Goal: Information Seeking & Learning: Learn about a topic

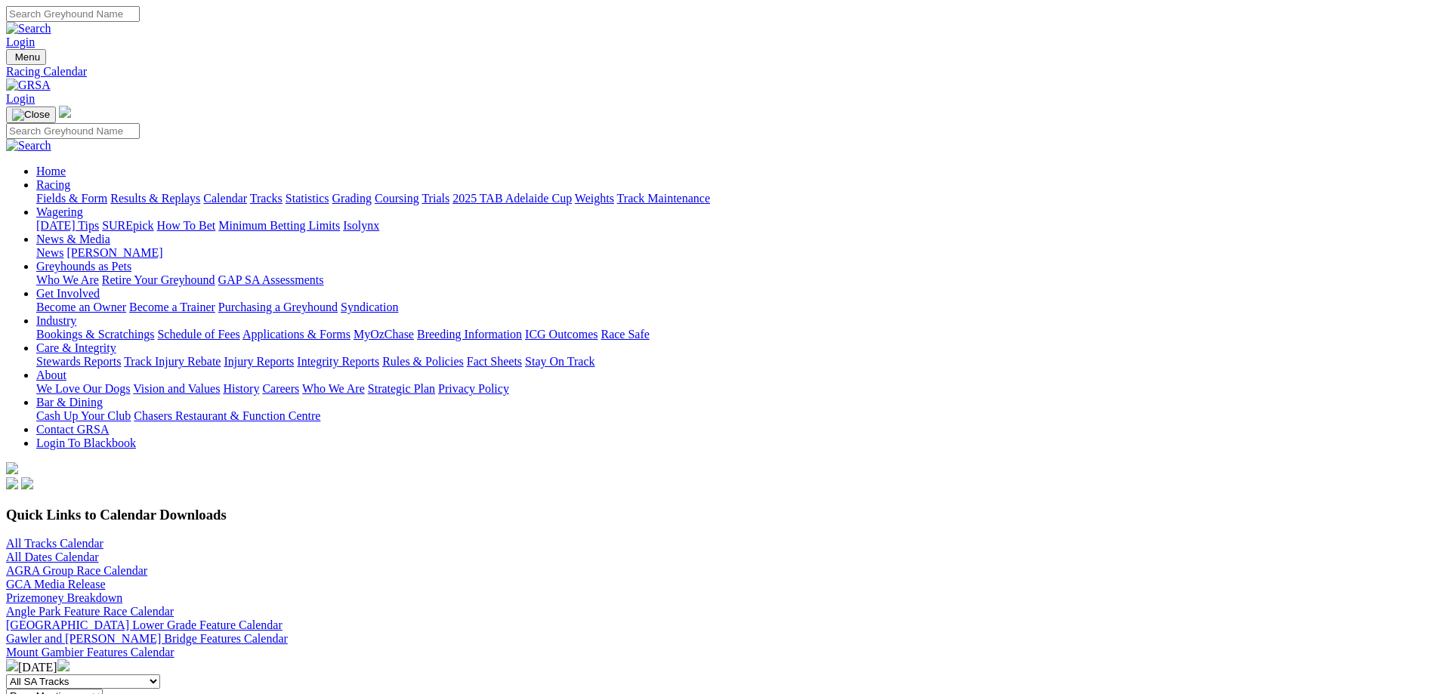
click at [107, 192] on link "Fields & Form" at bounding box center [71, 198] width 71 height 13
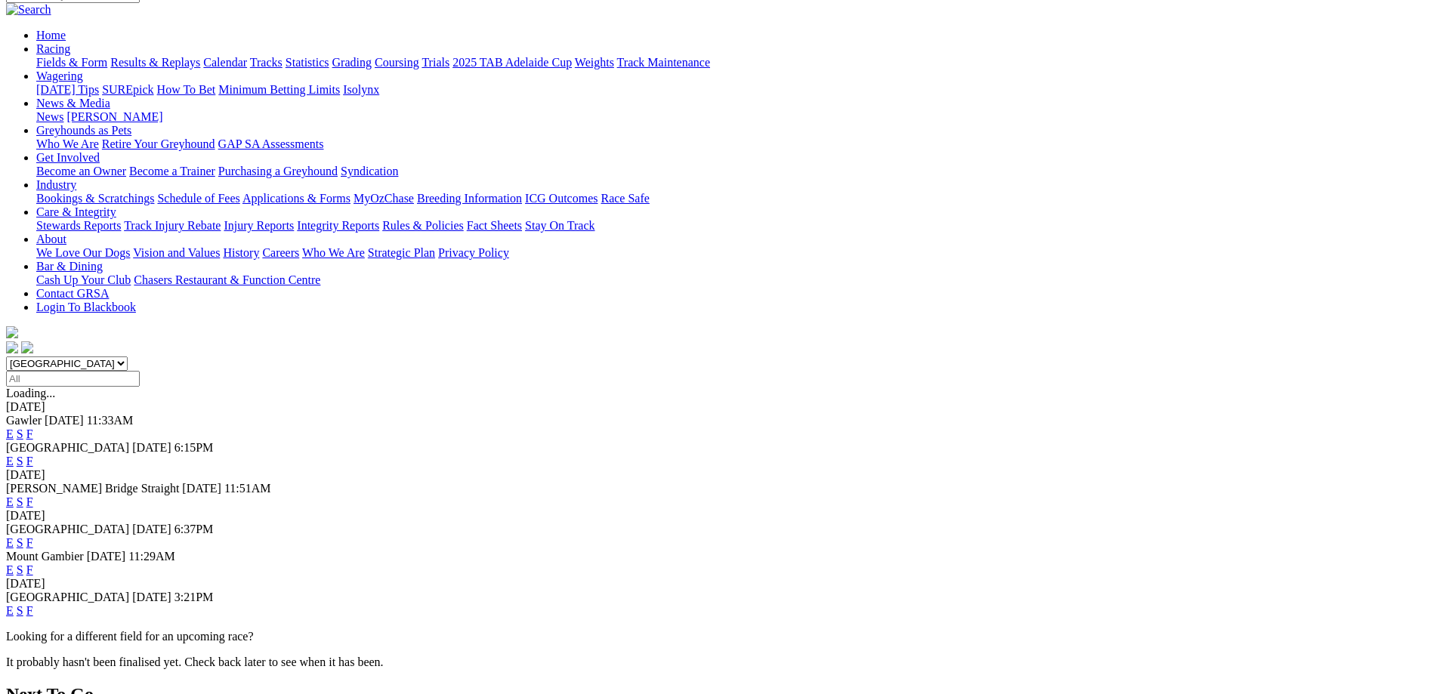
scroll to position [151, 0]
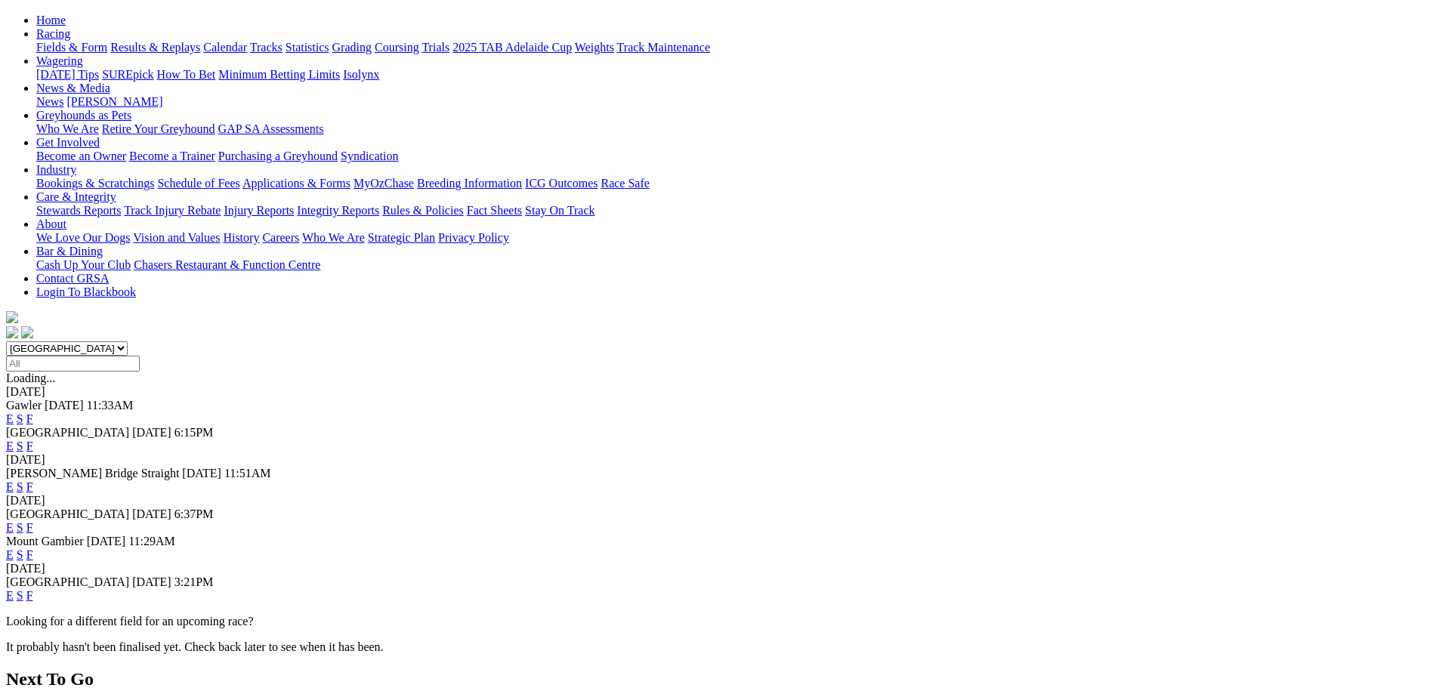
click at [33, 548] on link "F" at bounding box center [29, 554] width 7 height 13
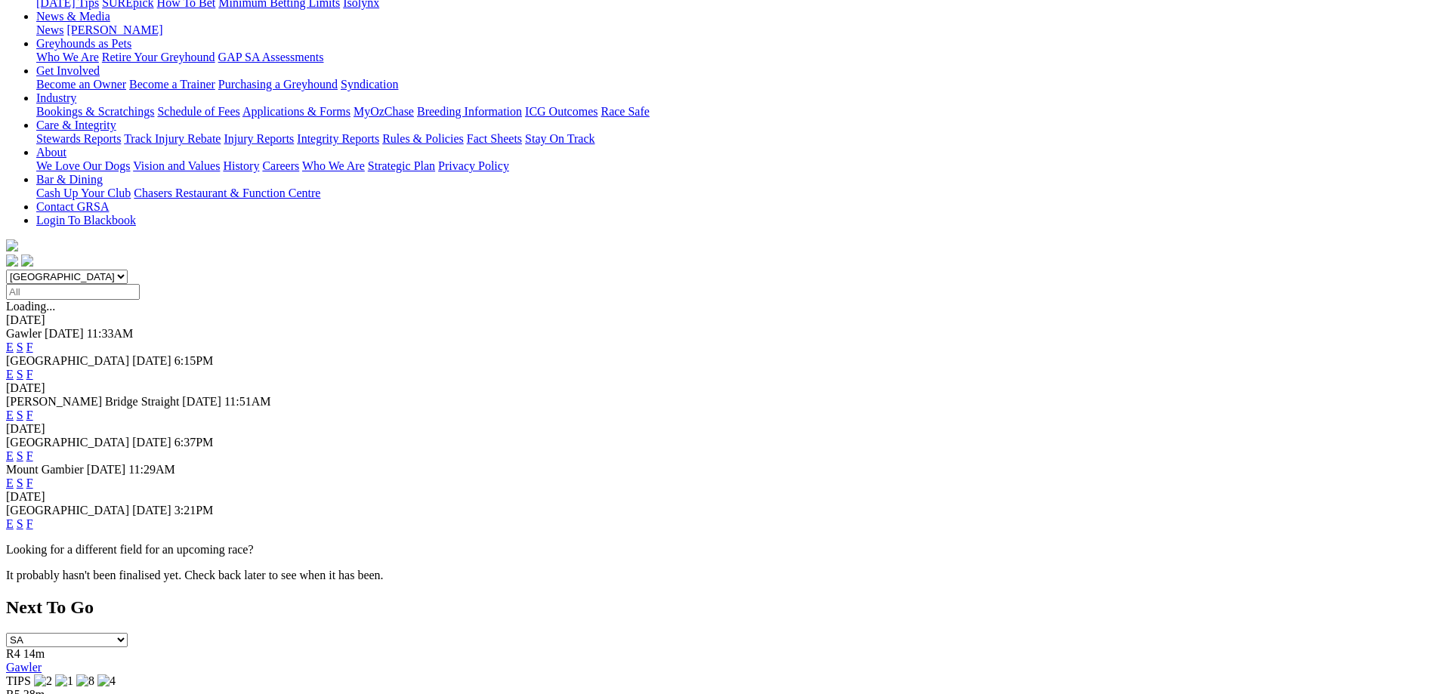
scroll to position [227, 0]
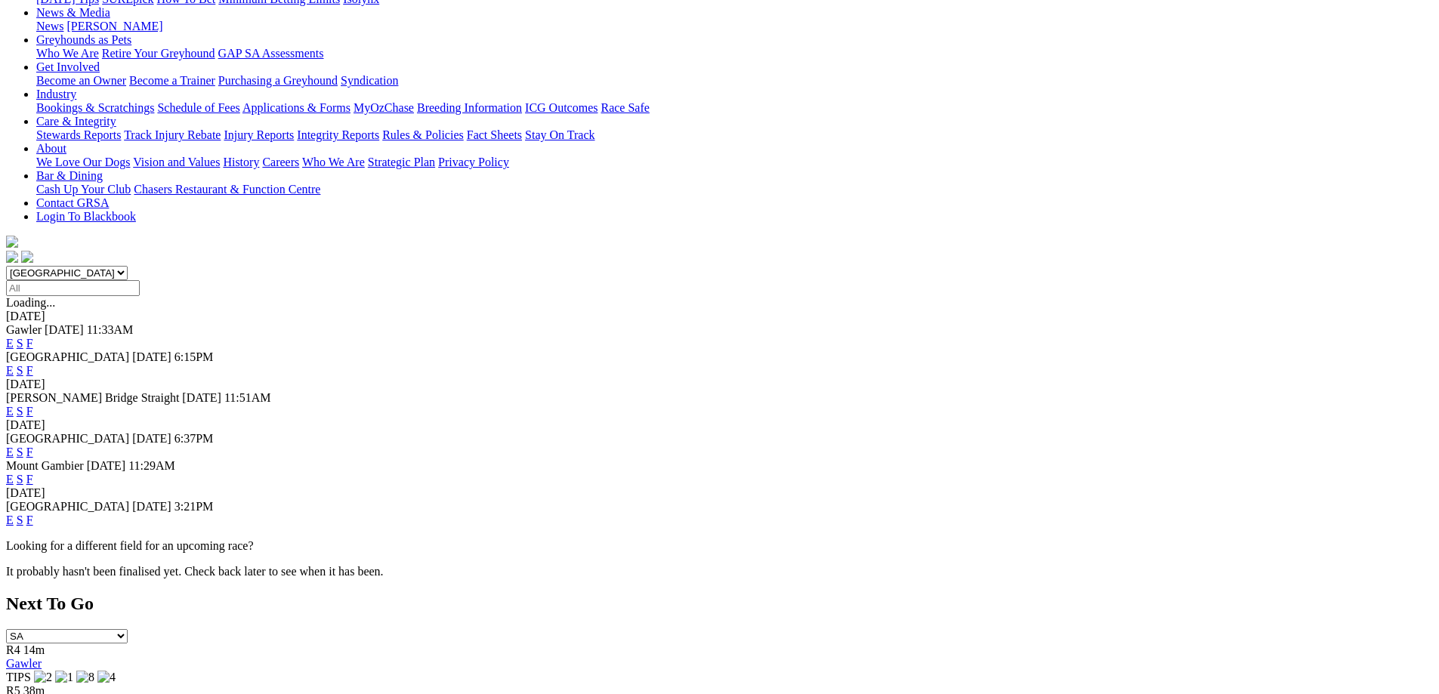
click at [33, 514] on link "F" at bounding box center [29, 520] width 7 height 13
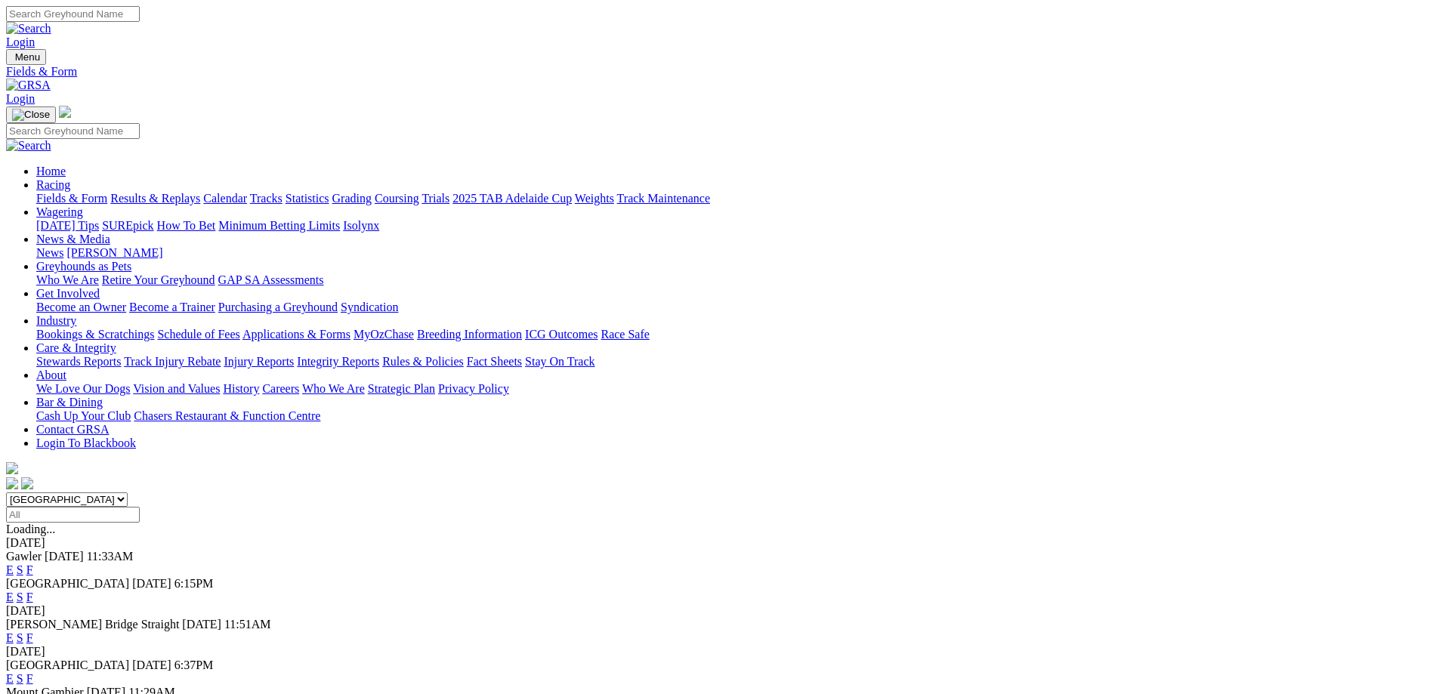
click at [247, 192] on link "Calendar" at bounding box center [225, 198] width 44 height 13
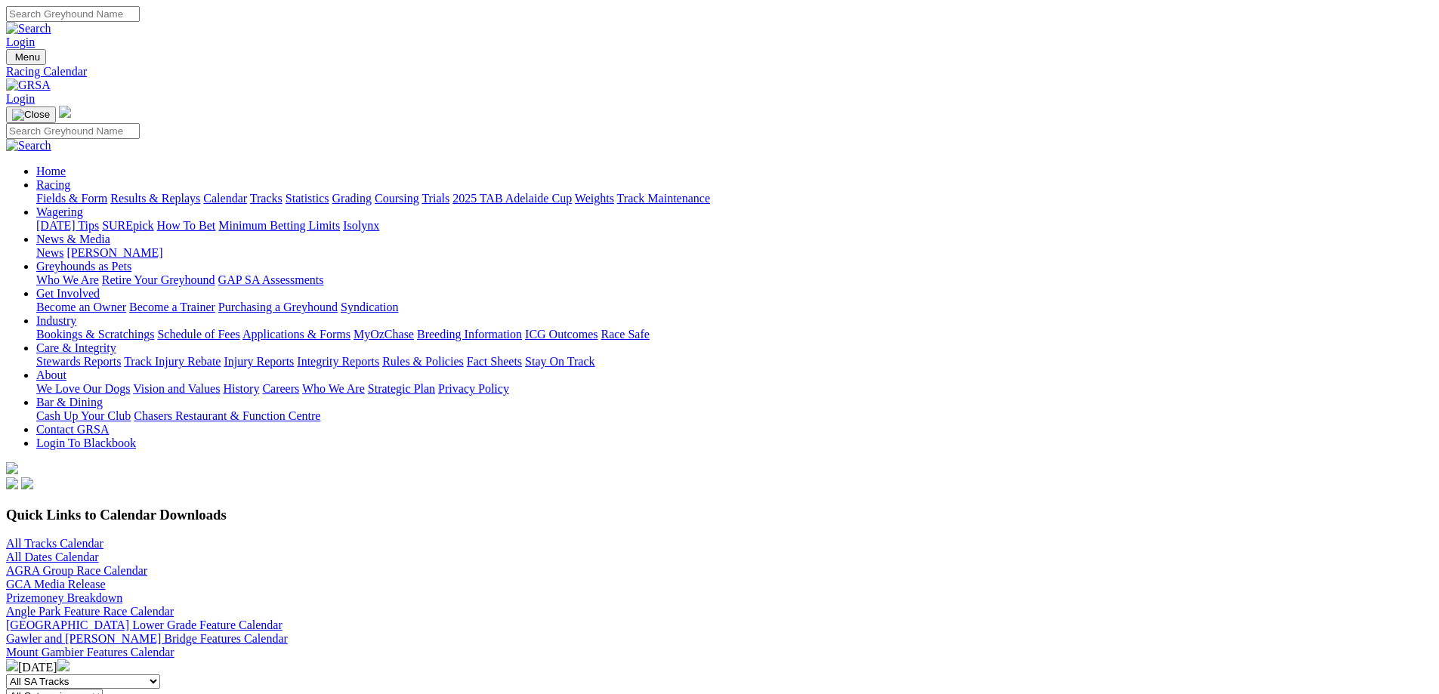
click at [69, 659] on img at bounding box center [63, 665] width 12 height 12
click at [103, 689] on select "All Categories Race Meetings GRSA Events Nomination Dates" at bounding box center [54, 696] width 97 height 14
select select "0"
click at [103, 689] on select "All Categories Race Meetings GRSA Events Nomination Dates" at bounding box center [54, 696] width 97 height 14
